Goal: Task Accomplishment & Management: Complete application form

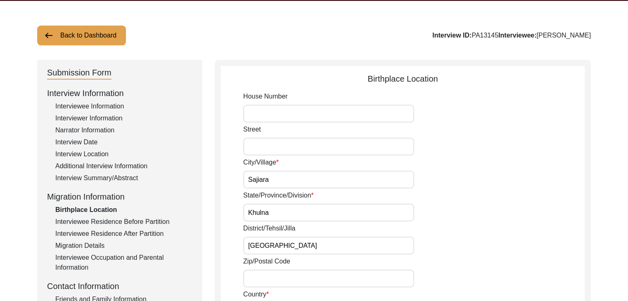
scroll to position [61, 0]
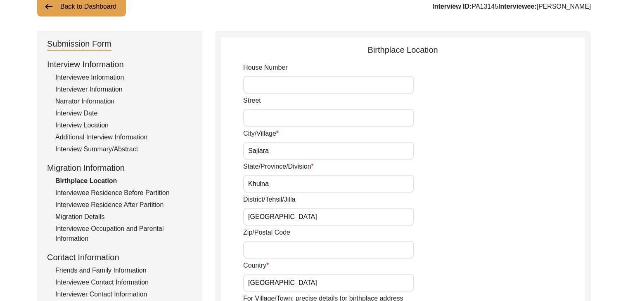
click at [100, 147] on div "Interview Summary/Abstract" at bounding box center [123, 149] width 137 height 10
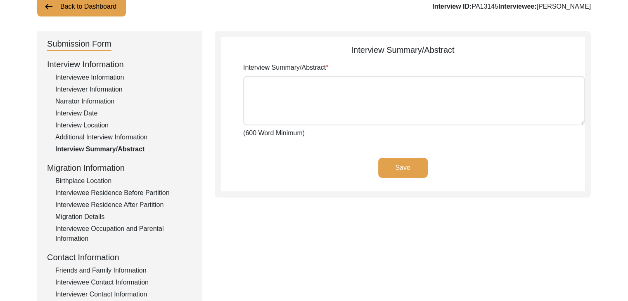
type textarea "[PERSON_NAME] was born in [DEMOGRAPHIC_DATA] in [GEOGRAPHIC_DATA], Magura Sub-D…"
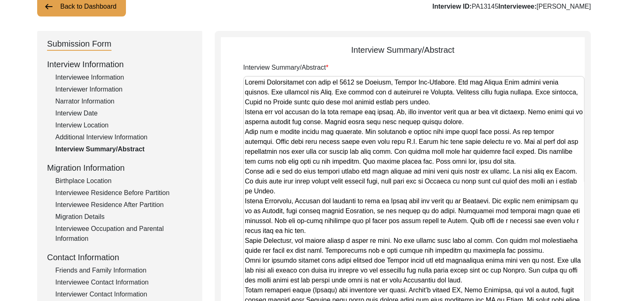
drag, startPoint x: 583, startPoint y: 123, endPoint x: 572, endPoint y: 307, distance: 184.7
click at [572, 301] on html "The 1947 Partition Archive New Interview Dashboard Logout Back to Dashboard Int…" at bounding box center [314, 237] width 628 height 597
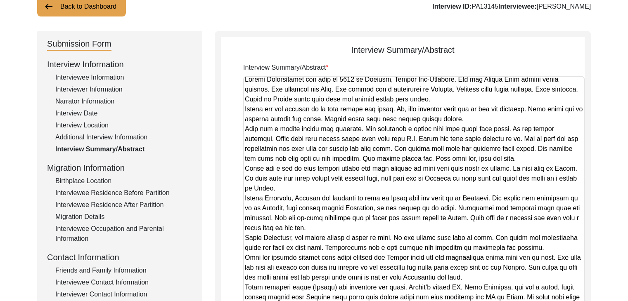
scroll to position [0, 0]
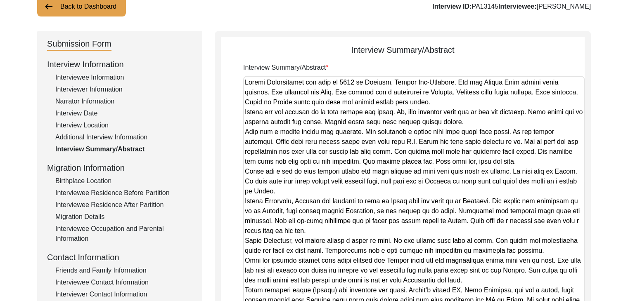
click at [90, 10] on button "Back to Dashboard" at bounding box center [81, 7] width 89 height 20
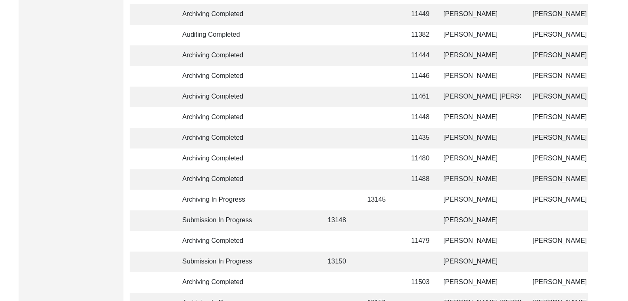
scroll to position [400, 0]
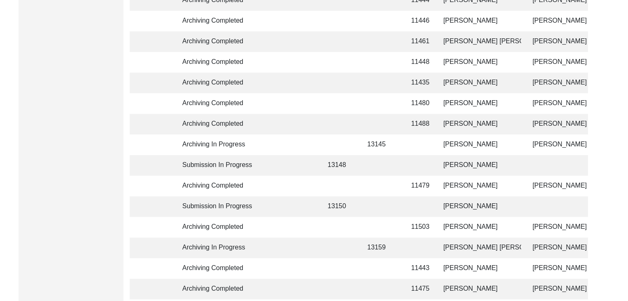
click at [271, 187] on td at bounding box center [287, 186] width 58 height 21
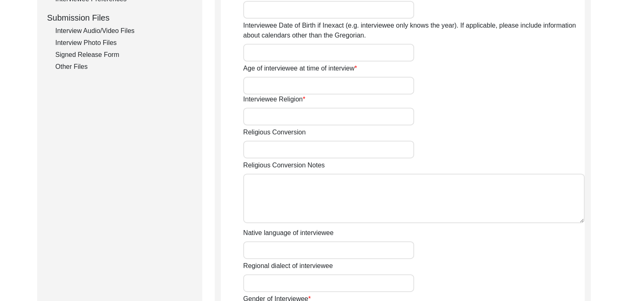
type input "Mr."
type input "[PERSON_NAME]"
type input "Basu"
type input "[PERSON_NAME]"
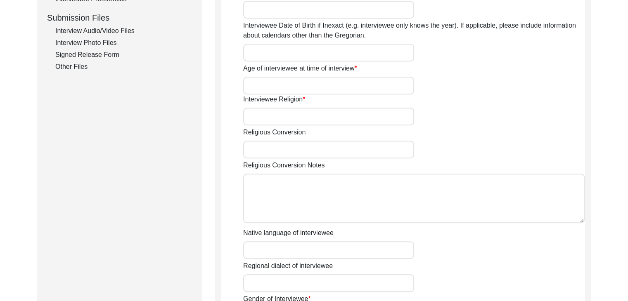
type input "[DATE]"
type input "[DATE] (Indian Registration DOB)"
type input "94"
type input "[DEMOGRAPHIC_DATA]"
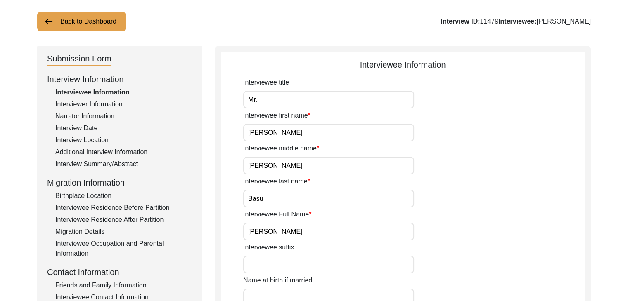
scroll to position [45, 0]
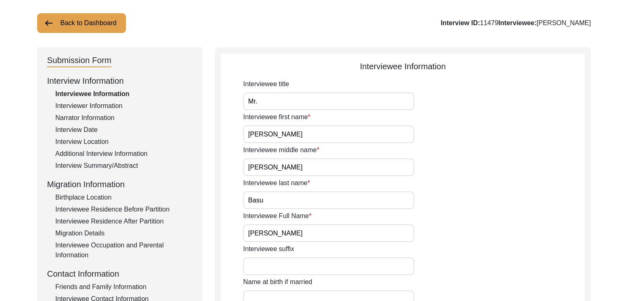
click at [93, 166] on div "Interview Summary/Abstract" at bounding box center [123, 166] width 137 height 10
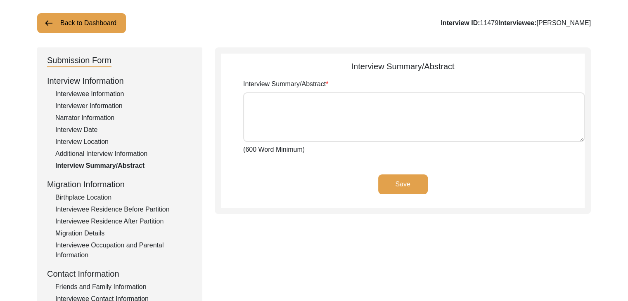
type textarea "Lore ips dol sitametcon adipiscin, elitseddoe temp in 77ut Laboree 4565 dol mag…"
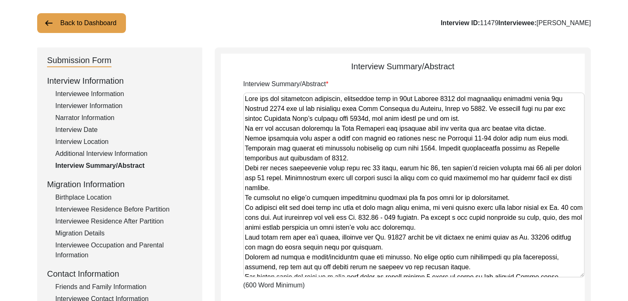
drag, startPoint x: 580, startPoint y: 139, endPoint x: 598, endPoint y: 276, distance: 137.2
click at [598, 276] on div "Back to Dashboard Interview ID: 11479 Interviewee: [PERSON_NAME] Submission For…" at bounding box center [314, 241] width 628 height 507
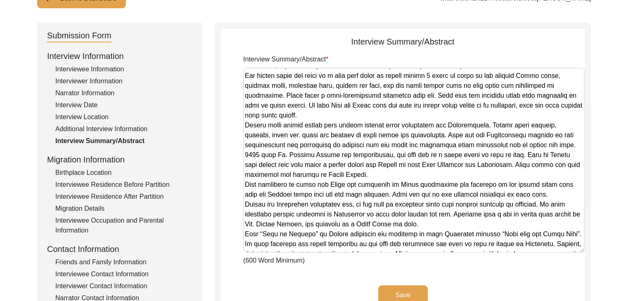
scroll to position [70, 0]
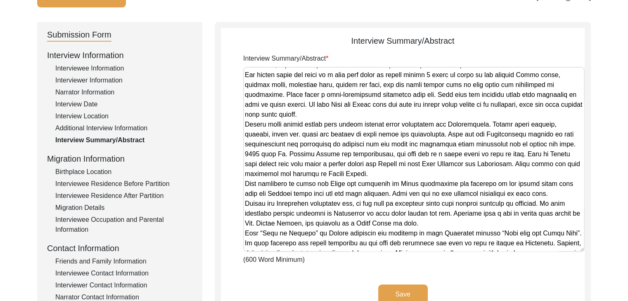
click at [81, 172] on div "Birthplace Location" at bounding box center [123, 172] width 137 height 10
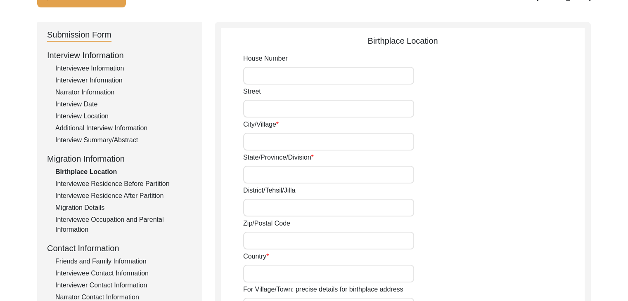
type input "Jessore"
type input "Khulna Division"
type input "[GEOGRAPHIC_DATA]"
type input "Jessore, [GEOGRAPHIC_DATA], [GEOGRAPHIC_DATA], [GEOGRAPHIC_DATA]"
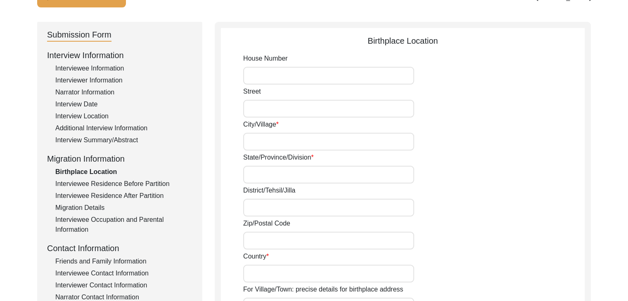
type input "23.1641"
type input "89.2065"
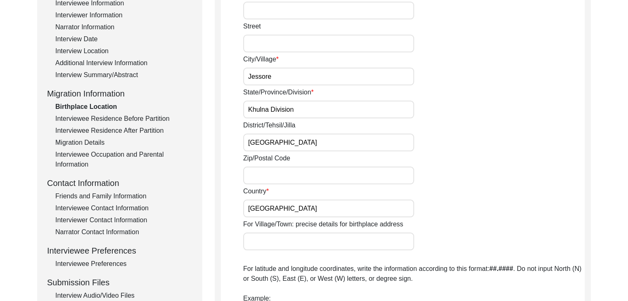
scroll to position [0, 0]
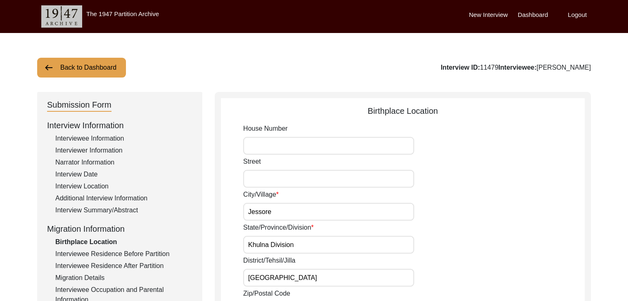
click at [96, 208] on div "Interview Summary/Abstract" at bounding box center [123, 210] width 137 height 10
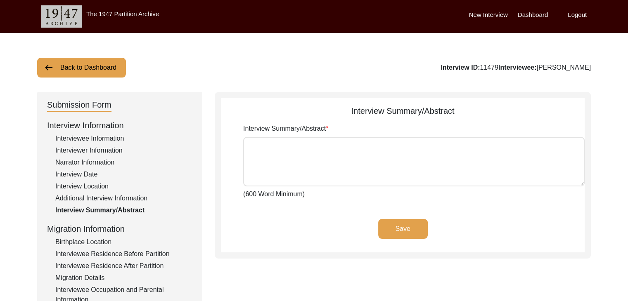
type textarea "Lore ips dol sitametcon adipiscin, elitseddoe temp in 77ut Laboree 4565 dol mag…"
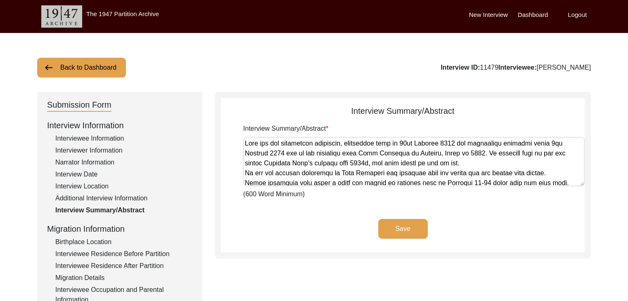
click at [98, 66] on button "Back to Dashboard" at bounding box center [81, 68] width 89 height 20
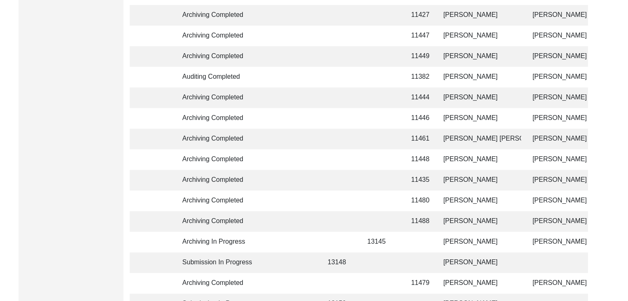
scroll to position [303, 0]
click at [267, 226] on td at bounding box center [287, 221] width 58 height 21
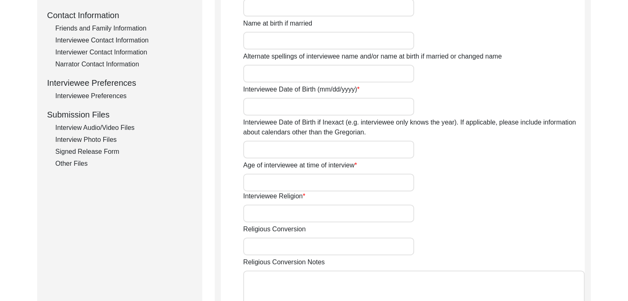
type input "Mr."
type input "Santisekhar"
type input "-"
type input "[PERSON_NAME]"
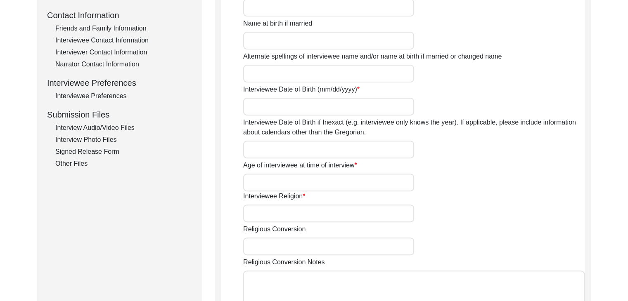
type input "[DATE]"
type input "83"
type input "[DEMOGRAPHIC_DATA]"
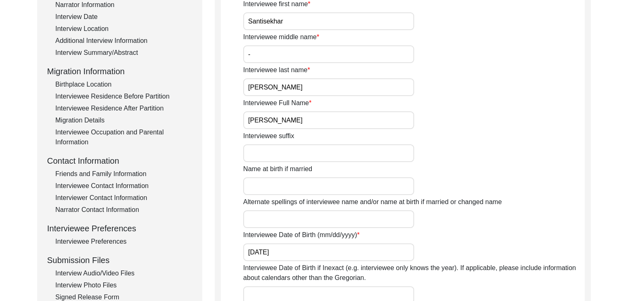
scroll to position [155, 0]
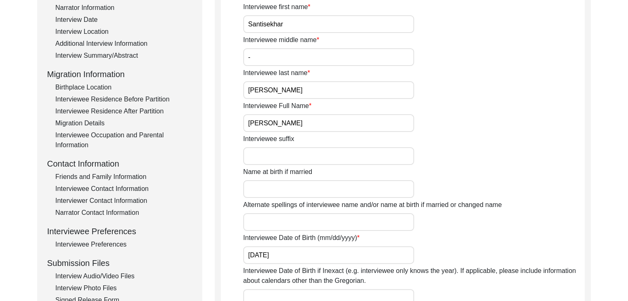
click at [99, 91] on div "Birthplace Location" at bounding box center [123, 88] width 137 height 10
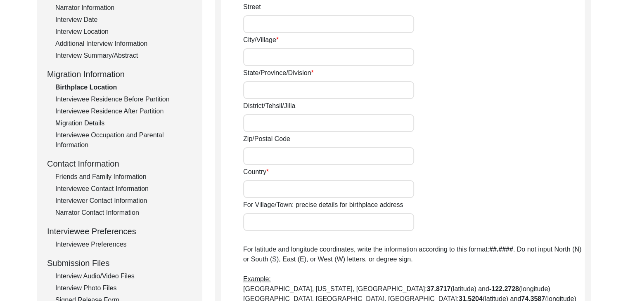
type input "-"
type input "Mymensingh"
type input "Mymensingh Division"
type input "[GEOGRAPHIC_DATA]"
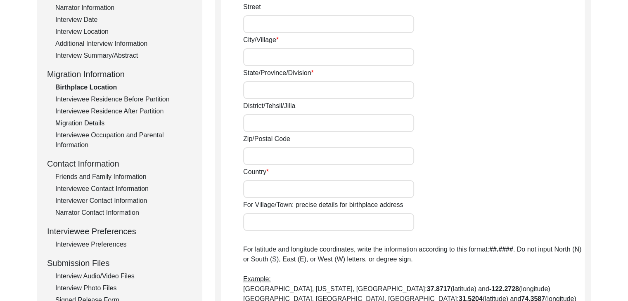
type input "Mymensingh, Mymensingh Division, [GEOGRAPHIC_DATA]"
type input "24.7471"
type input "90.4202"
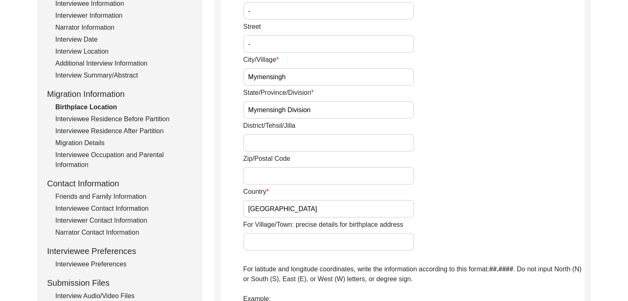
scroll to position [107, 0]
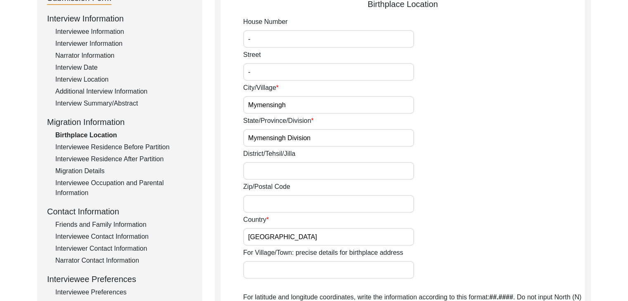
click at [79, 101] on div "Interview Summary/Abstract" at bounding box center [123, 104] width 137 height 10
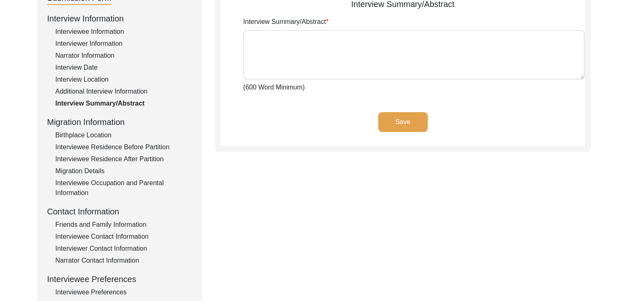
type textarea "Loremipsumd Sitametconse adi elit se Doeiusm 26, 7986, te Incididunt, Utlaboree…"
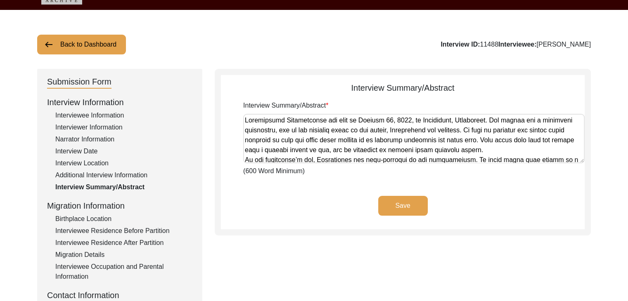
scroll to position [0, 0]
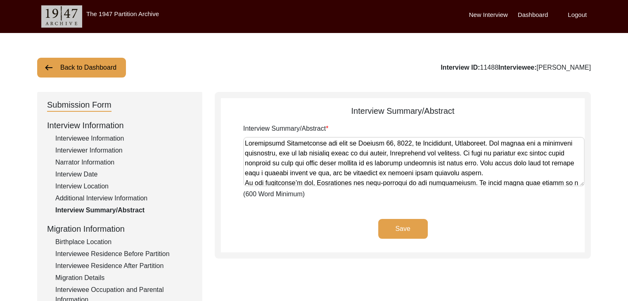
click at [109, 73] on button "Back to Dashboard" at bounding box center [81, 68] width 89 height 20
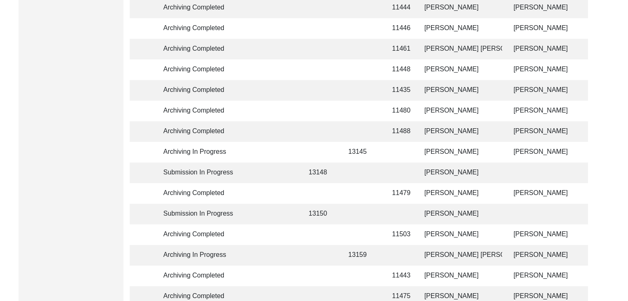
scroll to position [394, 0]
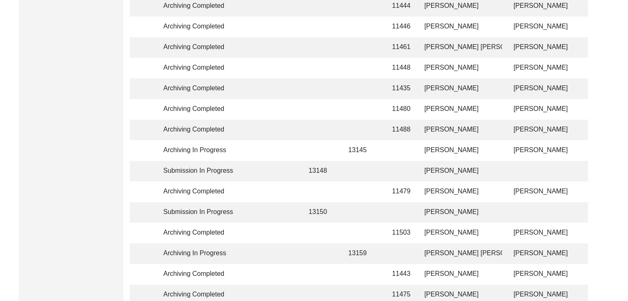
click at [261, 151] on td at bounding box center [268, 150] width 58 height 21
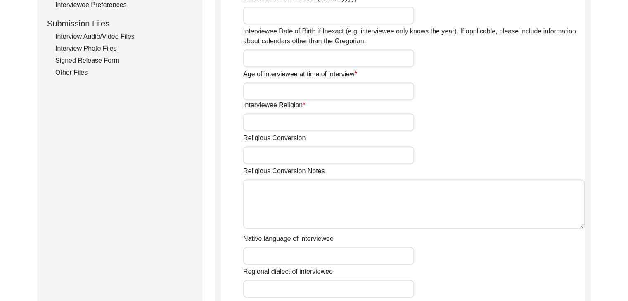
type input "Mrs."
type input "[PERSON_NAME]"
type input "-"
type input "[PERSON_NAME]"
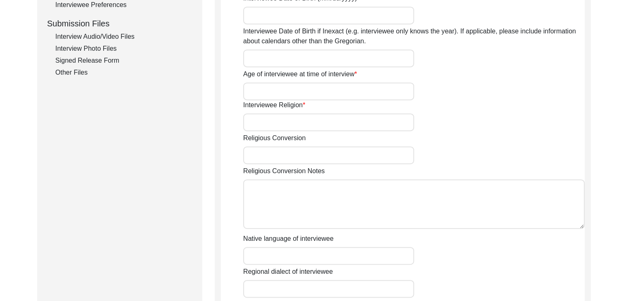
type input "[DATE]"
type input "77"
type input "[DEMOGRAPHIC_DATA]"
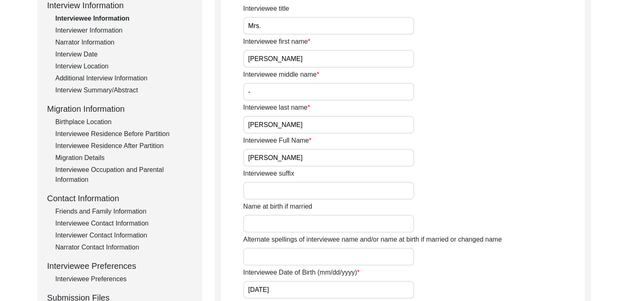
scroll to position [118, 0]
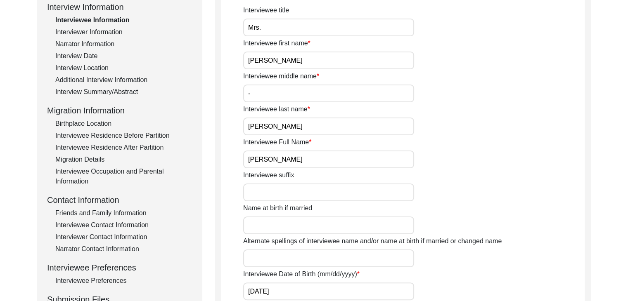
click at [86, 90] on div "Interview Summary/Abstract" at bounding box center [123, 92] width 137 height 10
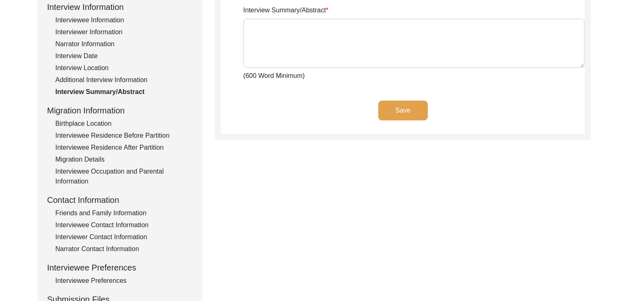
type textarea "[PERSON_NAME] was born in [DEMOGRAPHIC_DATA] in [GEOGRAPHIC_DATA], Magura Sub-D…"
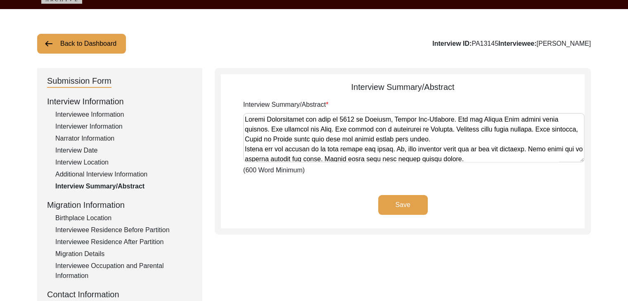
scroll to position [21, 0]
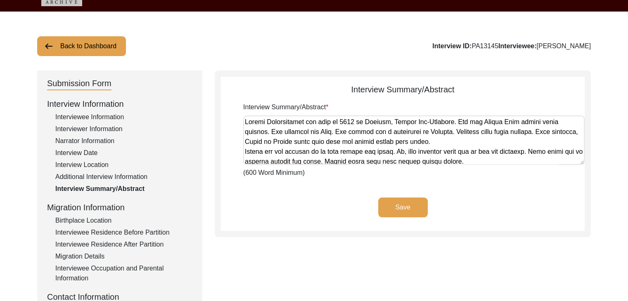
click at [100, 223] on div "Birthplace Location" at bounding box center [123, 221] width 137 height 10
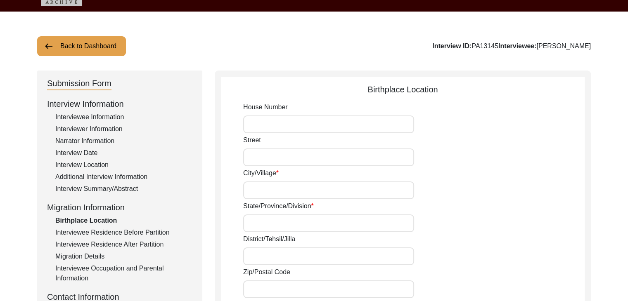
type input "Sajiara"
type input "Khulna"
type input "[GEOGRAPHIC_DATA]"
type input "Sajiara, [GEOGRAPHIC_DATA], [GEOGRAPHIC_DATA], [GEOGRAPHIC_DATA], [GEOGRAPHIC_D…"
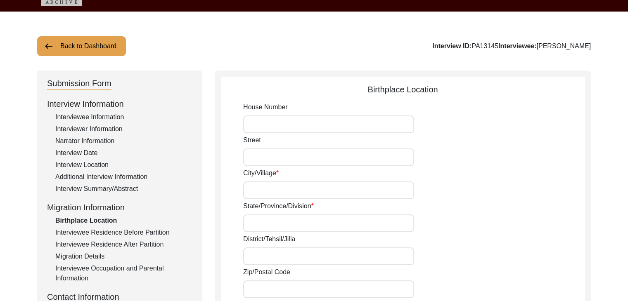
type input "22.8275"
type input "89.4280"
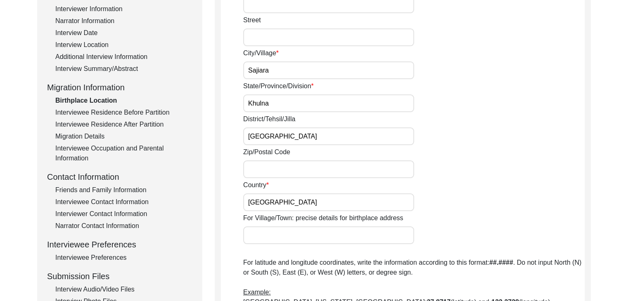
scroll to position [132, 0]
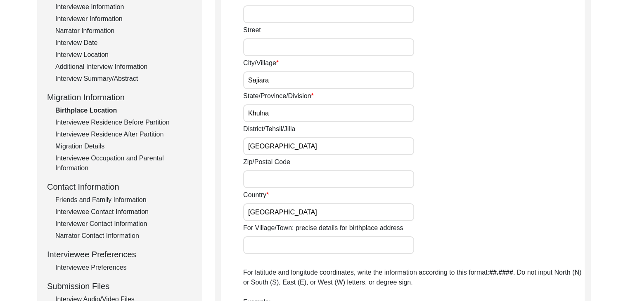
click at [96, 78] on div "Interview Summary/Abstract" at bounding box center [123, 79] width 137 height 10
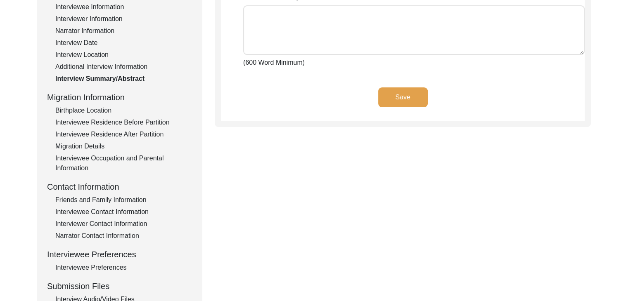
type textarea "[PERSON_NAME] was born in [DEMOGRAPHIC_DATA] in [GEOGRAPHIC_DATA], Magura Sub-D…"
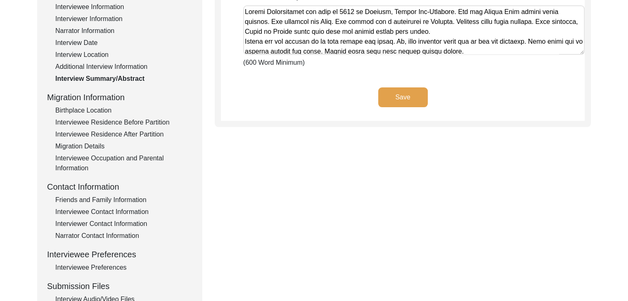
click at [109, 113] on div "Birthplace Location" at bounding box center [123, 111] width 137 height 10
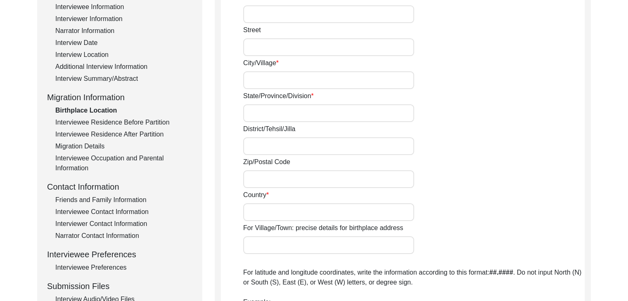
type input "Sajiara"
type input "Khulna"
type input "[GEOGRAPHIC_DATA]"
type input "Sajiara, [GEOGRAPHIC_DATA], [GEOGRAPHIC_DATA], [GEOGRAPHIC_DATA], [GEOGRAPHIC_D…"
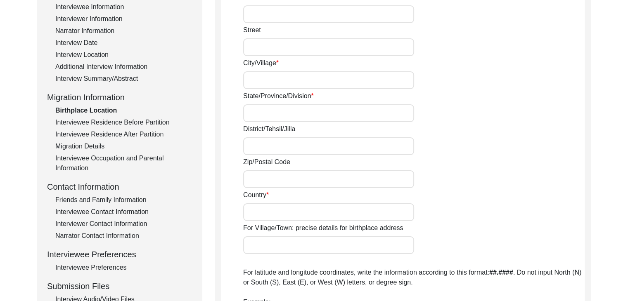
type input "22.8275"
type input "89.4280"
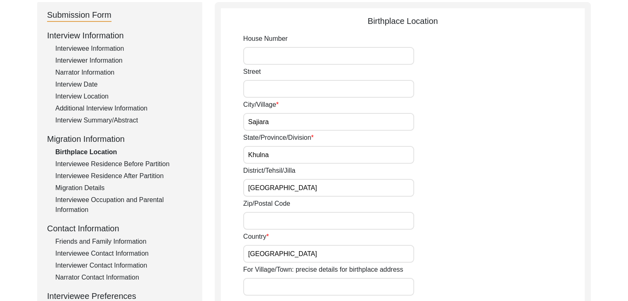
scroll to position [81, 0]
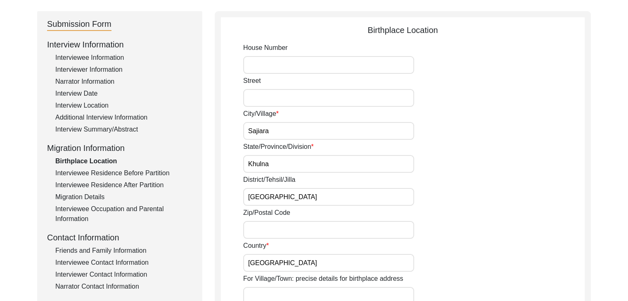
click at [94, 130] on div "Interview Summary/Abstract" at bounding box center [123, 130] width 137 height 10
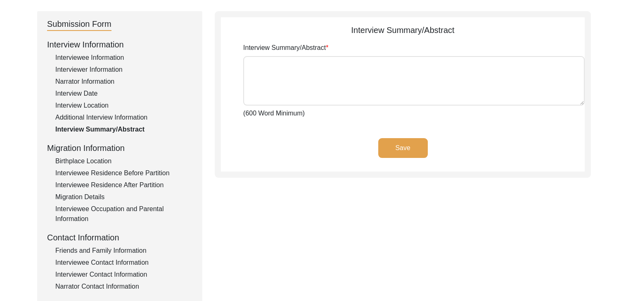
type textarea "[PERSON_NAME] was born in [DEMOGRAPHIC_DATA] in [GEOGRAPHIC_DATA], Magura Sub-D…"
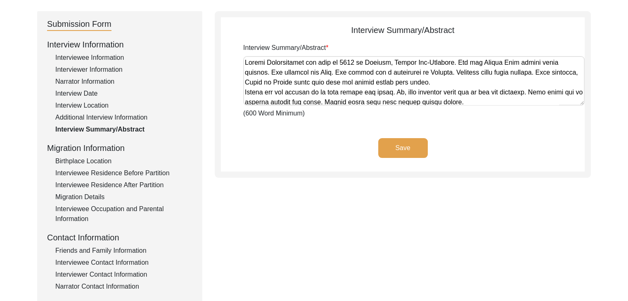
click at [78, 162] on div "Birthplace Location" at bounding box center [123, 161] width 137 height 10
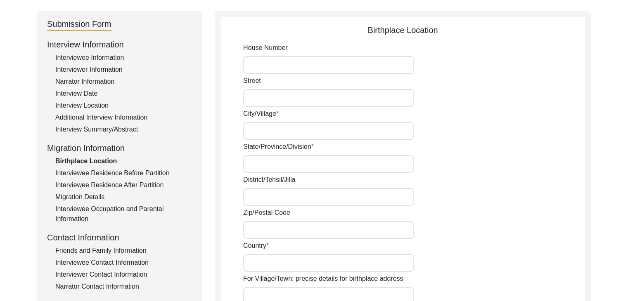
type input "Sajiara"
type input "Khulna"
type input "[GEOGRAPHIC_DATA]"
type input "Sajiara, [GEOGRAPHIC_DATA], [GEOGRAPHIC_DATA], [GEOGRAPHIC_DATA], [GEOGRAPHIC_D…"
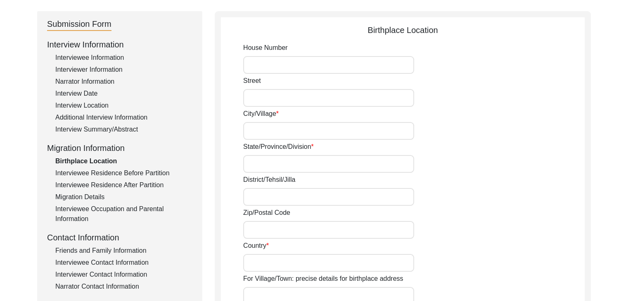
type input "22.8275"
type input "89.4280"
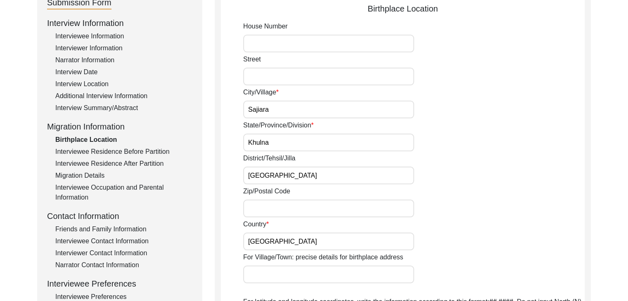
scroll to position [113, 0]
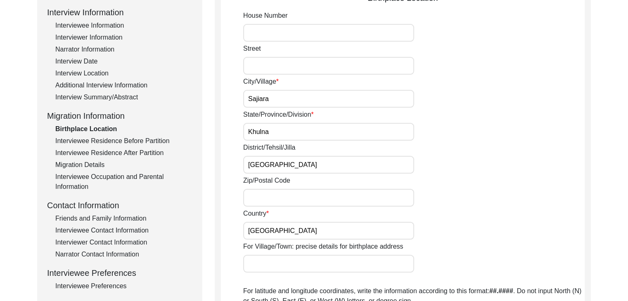
click at [96, 99] on div "Interview Summary/Abstract" at bounding box center [123, 97] width 137 height 10
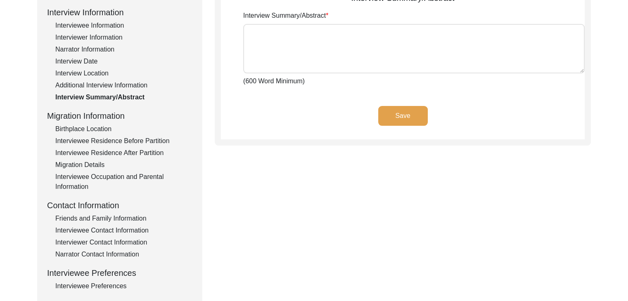
type textarea "[PERSON_NAME] was born in [DEMOGRAPHIC_DATA] in [GEOGRAPHIC_DATA], Magura Sub-D…"
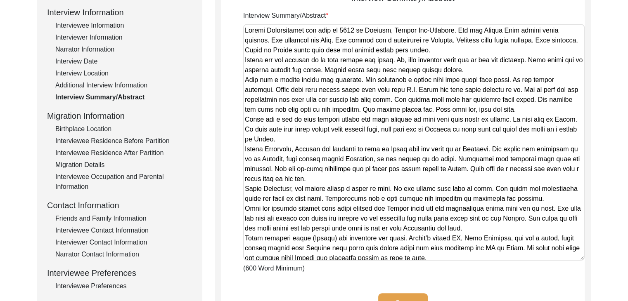
drag, startPoint x: 581, startPoint y: 71, endPoint x: 554, endPoint y: 258, distance: 189.6
click at [554, 258] on textarea "Interview Summary/Abstract" at bounding box center [413, 142] width 341 height 237
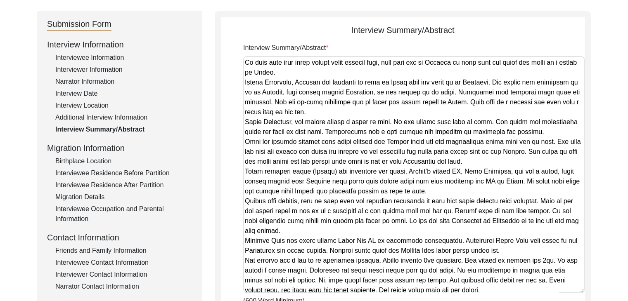
scroll to position [101, 0]
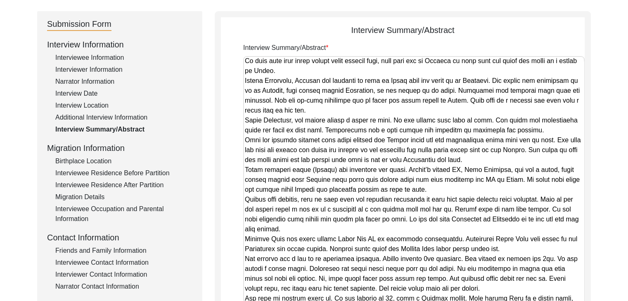
drag, startPoint x: 580, startPoint y: 290, endPoint x: 579, endPoint y: 305, distance: 14.5
click at [579, 301] on html "The 1947 Partition Archive New Interview Dashboard Logout Back to Dashboard Int…" at bounding box center [314, 217] width 628 height 597
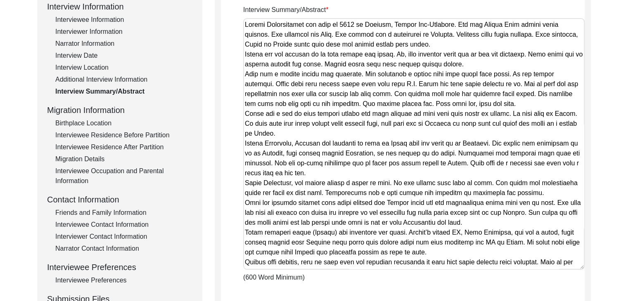
scroll to position [0, 0]
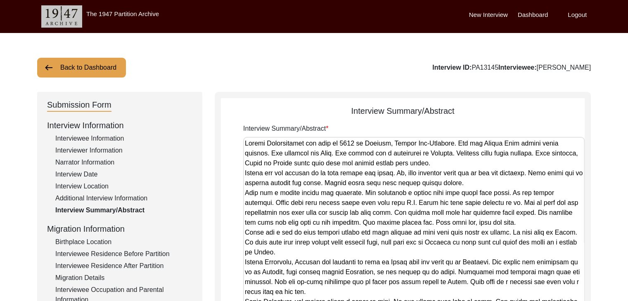
click at [59, 68] on button "Back to Dashboard" at bounding box center [81, 68] width 89 height 20
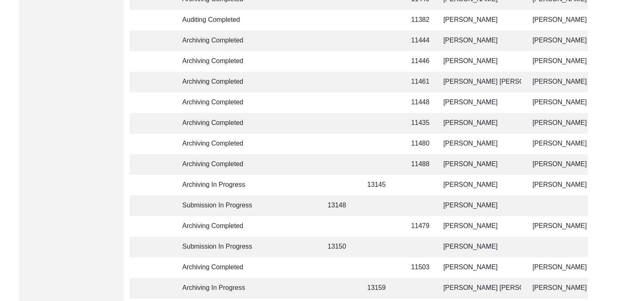
scroll to position [378, 0]
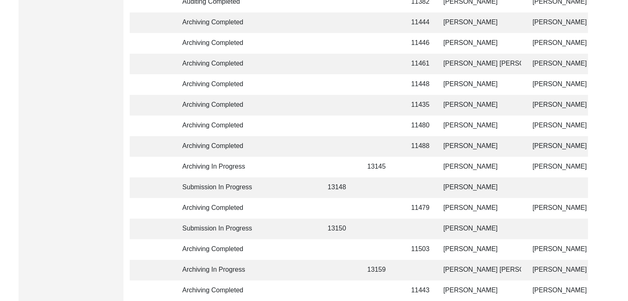
click at [207, 213] on td "Archiving Completed" at bounding box center [214, 208] width 74 height 21
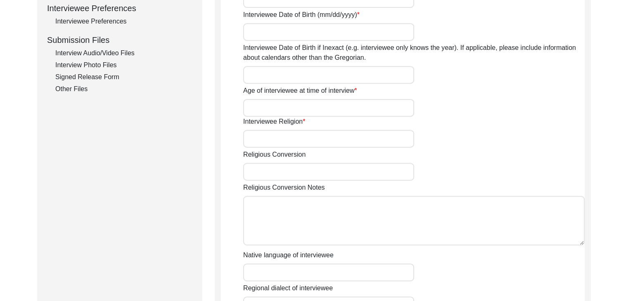
type input "Mr."
type input "[PERSON_NAME]"
type input "Basu"
type input "[PERSON_NAME]"
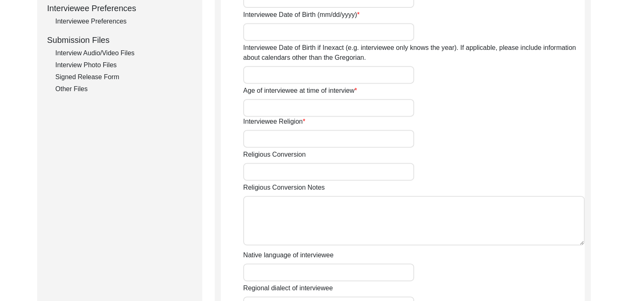
type input "[DATE]"
type input "[DATE] (Indian Registration DOB)"
type input "94"
type input "[DEMOGRAPHIC_DATA]"
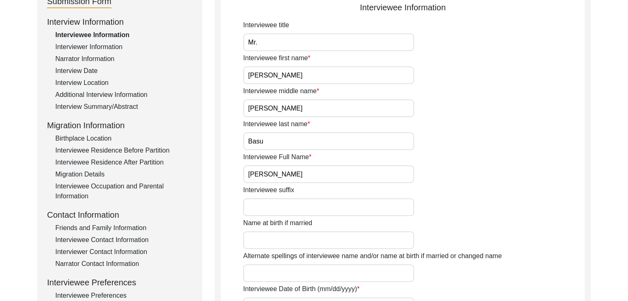
scroll to position [102, 0]
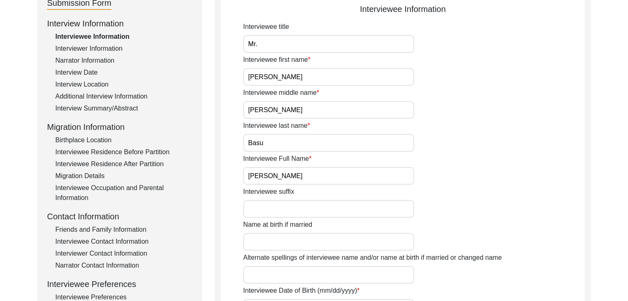
click at [91, 139] on div "Birthplace Location" at bounding box center [123, 140] width 137 height 10
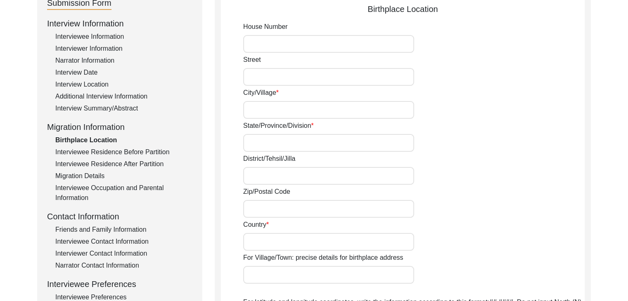
type input "Jessore"
type input "Khulna Division"
type input "[GEOGRAPHIC_DATA]"
type input "Jessore, [GEOGRAPHIC_DATA], [GEOGRAPHIC_DATA], [GEOGRAPHIC_DATA]"
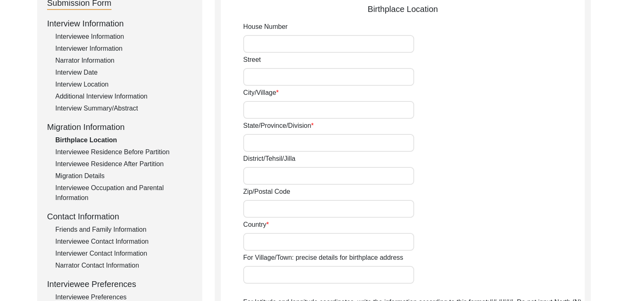
type input "23.1641"
type input "89.2065"
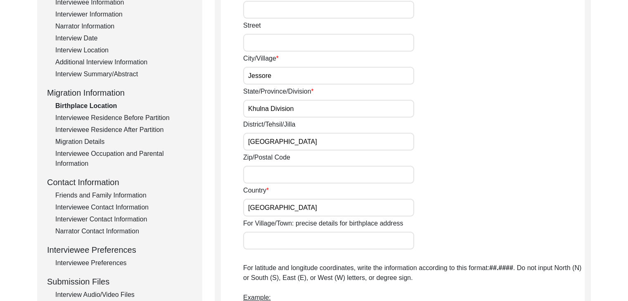
scroll to position [144, 0]
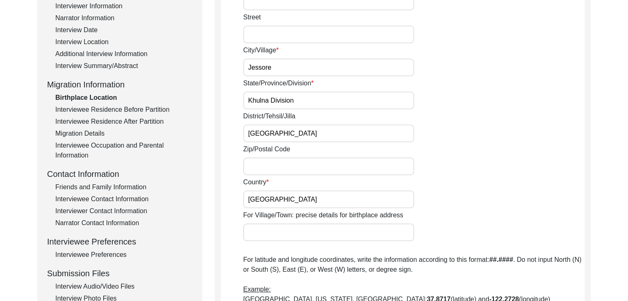
click at [99, 63] on div "Interview Summary/Abstract" at bounding box center [123, 66] width 137 height 10
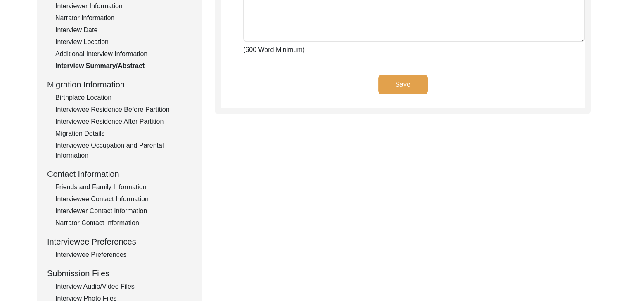
type textarea "Lore ips dol sitametcon adipiscin, elitseddoe temp in 77ut Laboree 4565 dol mag…"
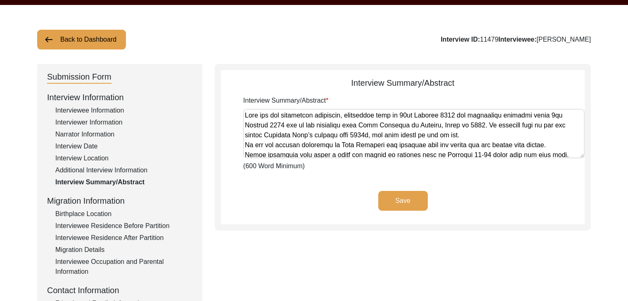
scroll to position [0, 0]
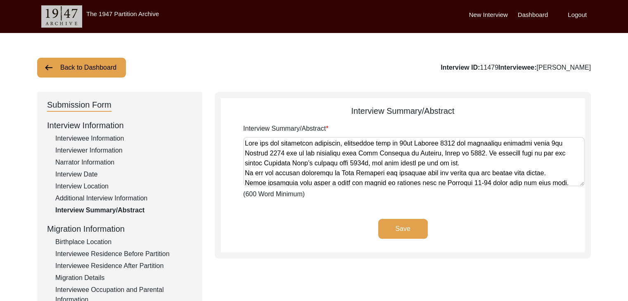
click at [95, 75] on button "Back to Dashboard" at bounding box center [81, 68] width 89 height 20
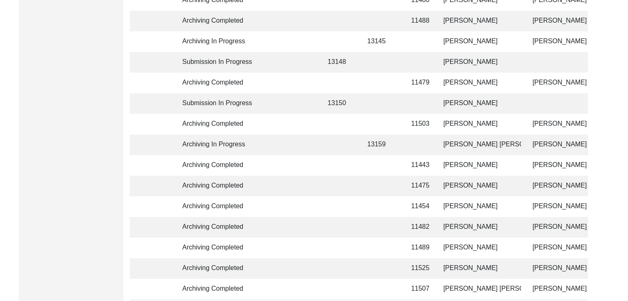
scroll to position [503, 0]
click at [280, 48] on td at bounding box center [287, 42] width 58 height 21
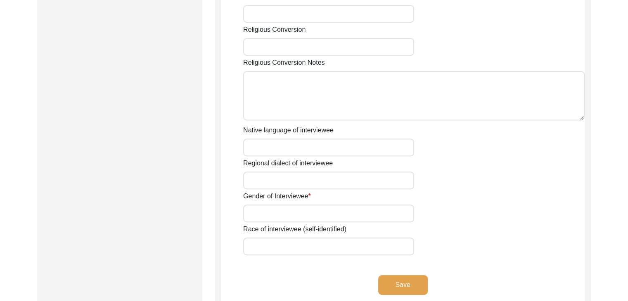
type input "Mrs."
type input "[PERSON_NAME]"
type input "-"
type input "[PERSON_NAME]"
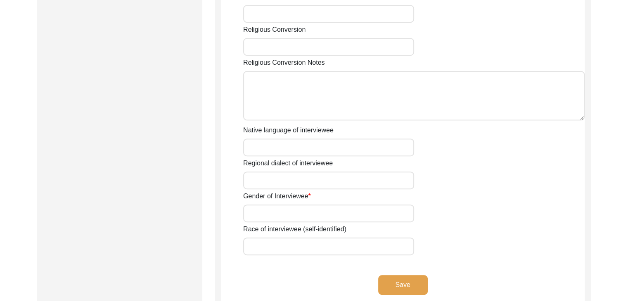
type input "[DATE]"
type input "77"
type input "[DEMOGRAPHIC_DATA]"
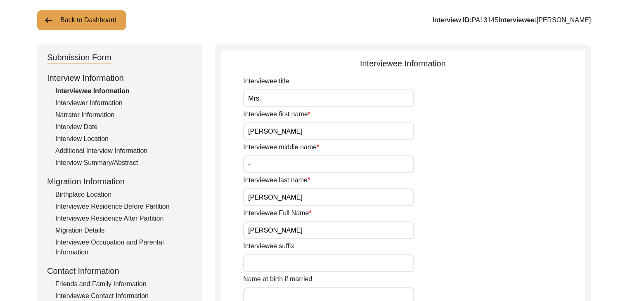
scroll to position [45, 0]
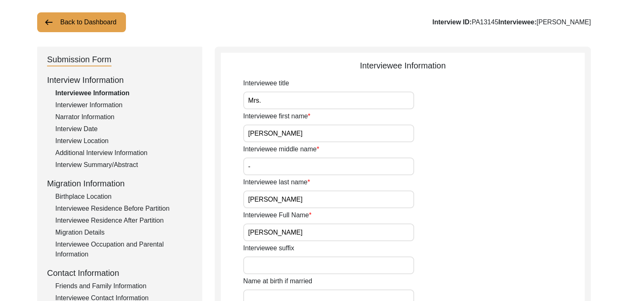
click at [75, 199] on div "Birthplace Location" at bounding box center [123, 197] width 137 height 10
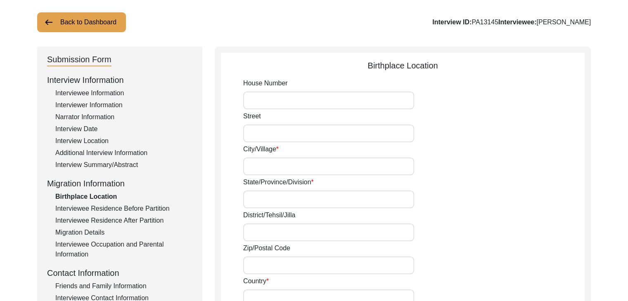
type input "Sajiara"
type input "Khulna"
type input "[GEOGRAPHIC_DATA]"
type input "Sajiara, [GEOGRAPHIC_DATA], [GEOGRAPHIC_DATA], [GEOGRAPHIC_DATA], [GEOGRAPHIC_D…"
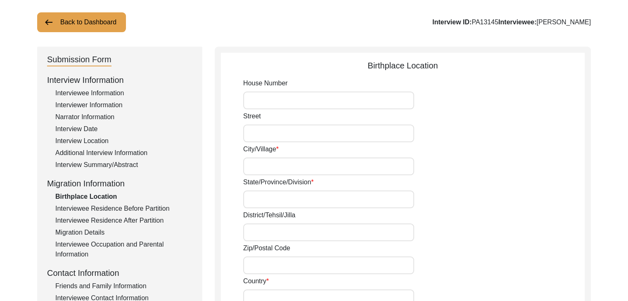
type input "22.8275"
type input "89.4280"
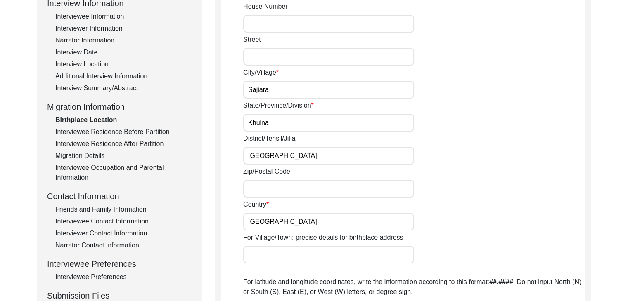
scroll to position [123, 0]
click at [99, 85] on div "Interview Summary/Abstract" at bounding box center [123, 88] width 137 height 10
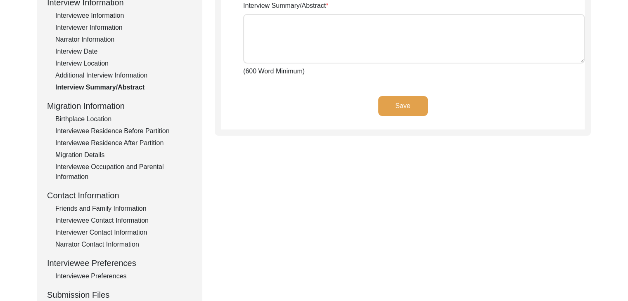
type textarea "[PERSON_NAME] was born in [DEMOGRAPHIC_DATA] in [GEOGRAPHIC_DATA], Magura Sub-D…"
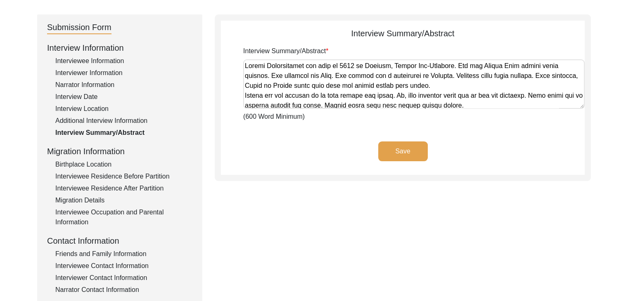
scroll to position [73, 0]
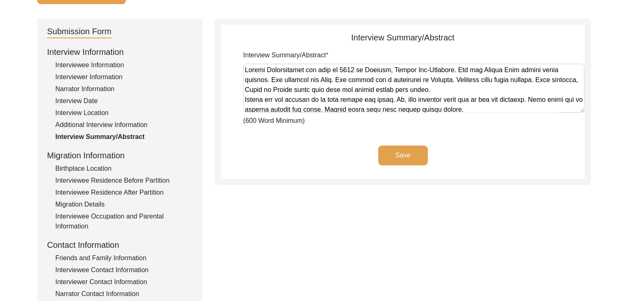
click at [96, 68] on div "Interviewee Information" at bounding box center [123, 65] width 137 height 10
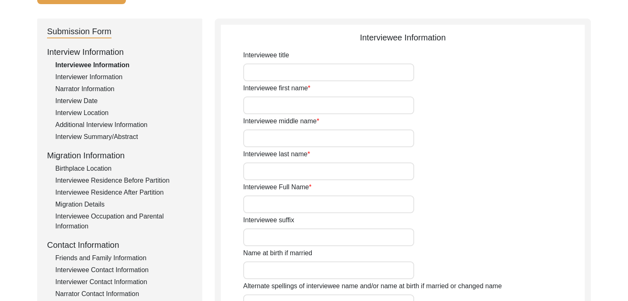
type input "Mrs."
type input "[PERSON_NAME]"
type input "-"
type input "[PERSON_NAME]"
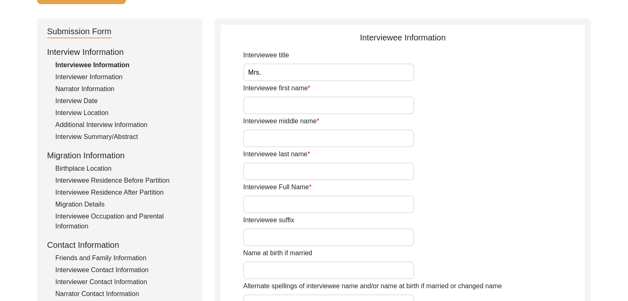
type input "[DATE]"
type input "77"
type input "[DEMOGRAPHIC_DATA]"
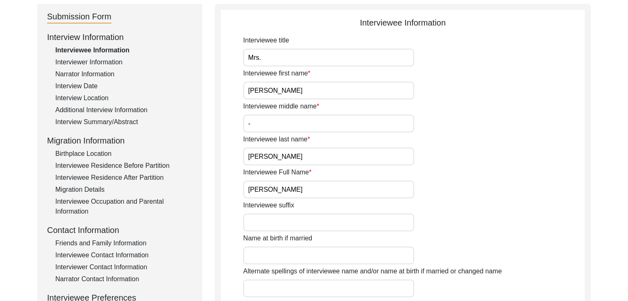
scroll to position [91, 0]
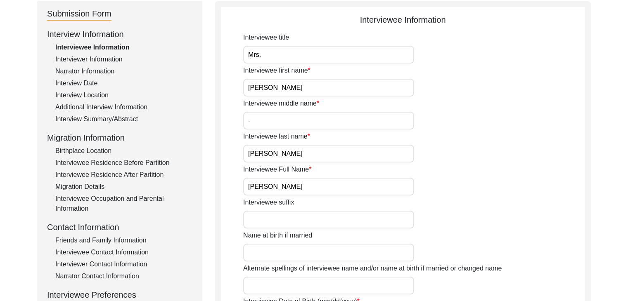
click at [91, 151] on div "Birthplace Location" at bounding box center [123, 151] width 137 height 10
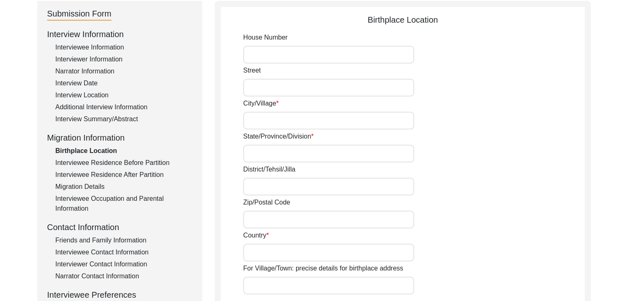
type input "Sajiara"
type input "Khulna"
type input "[GEOGRAPHIC_DATA]"
type input "Sajiara, [GEOGRAPHIC_DATA], [GEOGRAPHIC_DATA], [GEOGRAPHIC_DATA], [GEOGRAPHIC_D…"
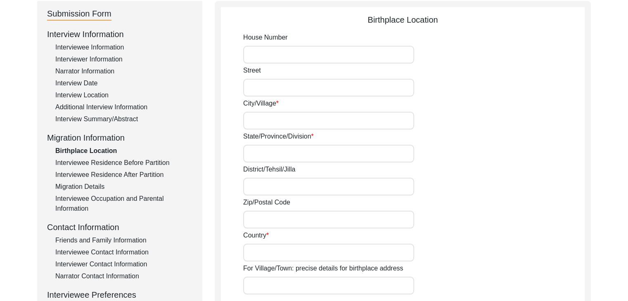
type input "22.8275"
type input "89.4280"
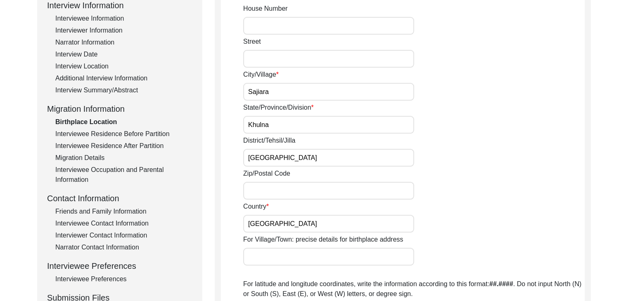
scroll to position [120, 0]
click at [97, 88] on div "Interview Summary/Abstract" at bounding box center [123, 91] width 137 height 10
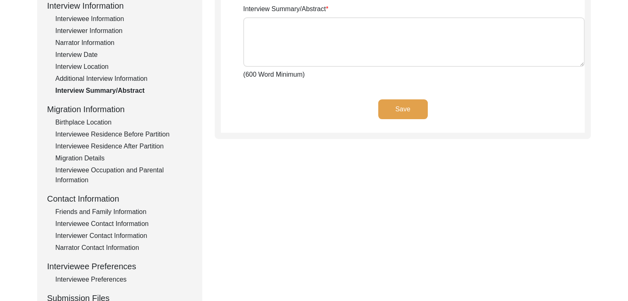
type textarea "[PERSON_NAME] was born in [DEMOGRAPHIC_DATA] in [GEOGRAPHIC_DATA], Magura Sub-D…"
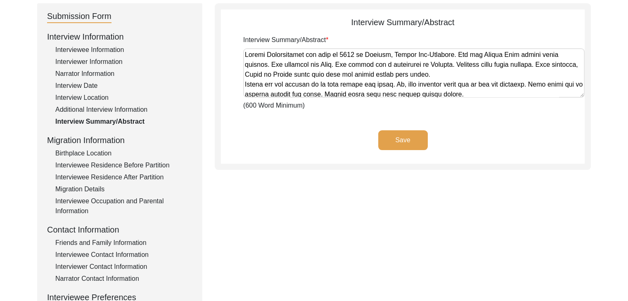
scroll to position [88, 0]
click at [96, 151] on div "Birthplace Location" at bounding box center [123, 154] width 137 height 10
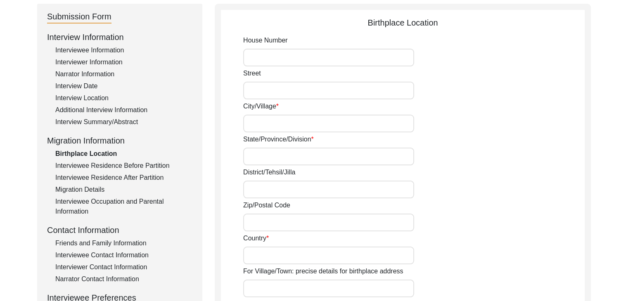
type input "Sajiara"
type input "Khulna"
type input "[GEOGRAPHIC_DATA]"
type input "Sajiara, [GEOGRAPHIC_DATA], [GEOGRAPHIC_DATA], [GEOGRAPHIC_DATA], [GEOGRAPHIC_D…"
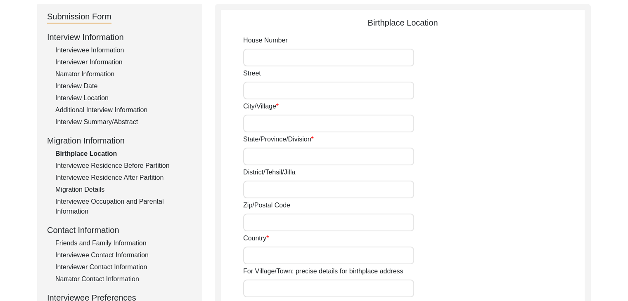
type input "22.8275"
type input "89.4280"
click at [87, 125] on div "Interview Summary/Abstract" at bounding box center [123, 122] width 137 height 10
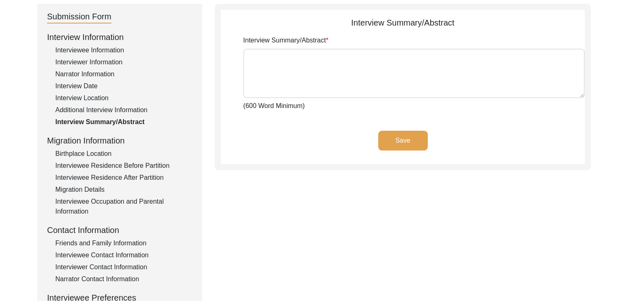
type textarea "[PERSON_NAME] was born in [DEMOGRAPHIC_DATA] in [GEOGRAPHIC_DATA], Magura Sub-D…"
